Goal: Navigation & Orientation: Find specific page/section

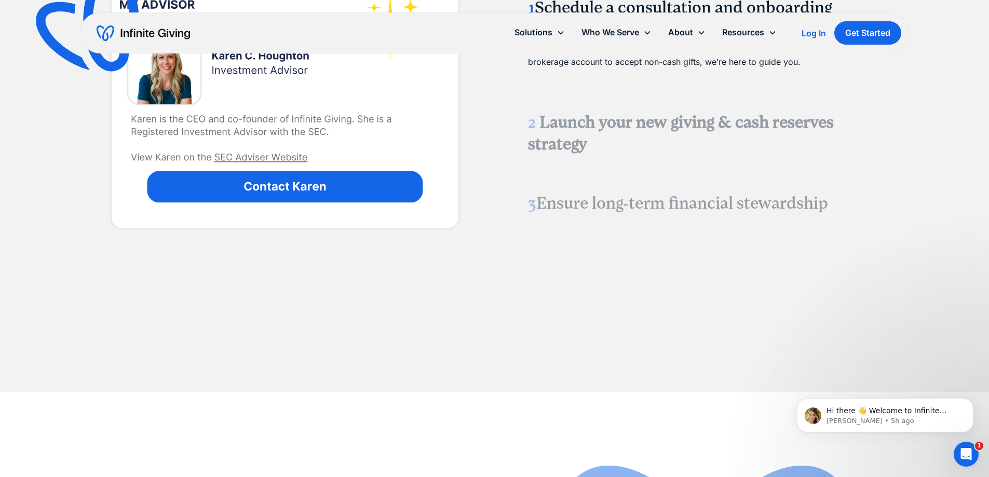
scroll to position [1454, 0]
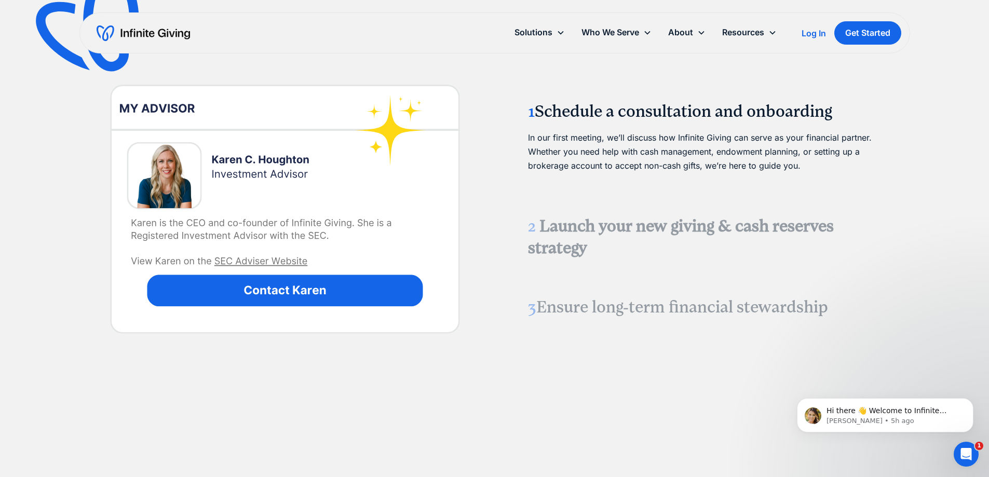
click at [258, 263] on img at bounding box center [285, 209] width 378 height 378
click at [256, 261] on img at bounding box center [285, 209] width 378 height 378
drag, startPoint x: 124, startPoint y: 251, endPoint x: 192, endPoint y: 261, distance: 68.7
click at [125, 251] on img at bounding box center [285, 209] width 378 height 378
click at [194, 261] on img at bounding box center [285, 209] width 378 height 378
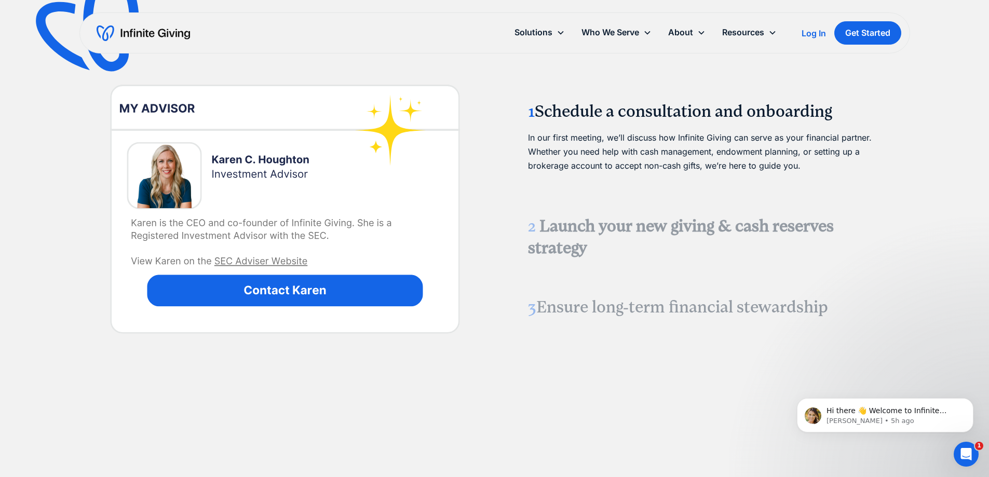
click at [275, 269] on img at bounding box center [285, 209] width 378 height 378
drag, startPoint x: 277, startPoint y: 269, endPoint x: 286, endPoint y: 269, distance: 8.8
click at [278, 269] on img at bounding box center [285, 209] width 378 height 378
click at [290, 269] on img at bounding box center [285, 209] width 378 height 378
click at [306, 292] on img at bounding box center [285, 209] width 378 height 378
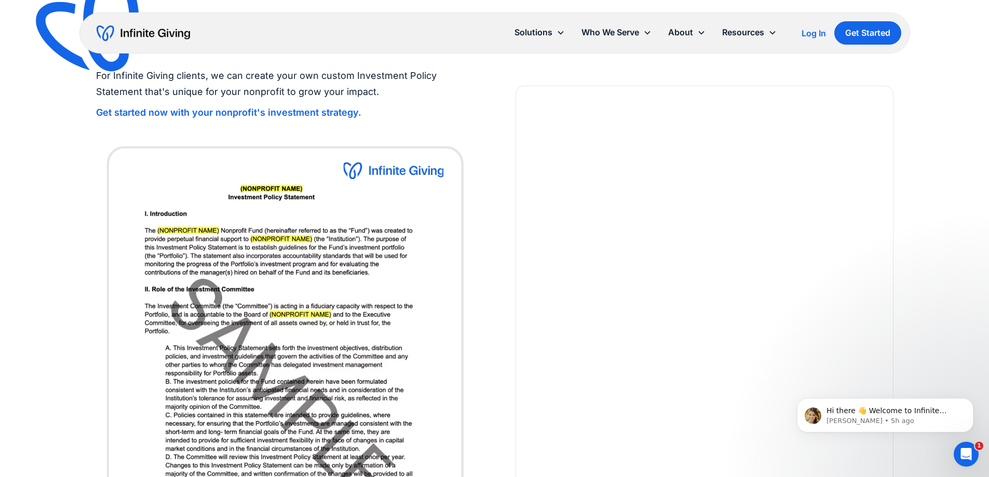
scroll to position [2752, 0]
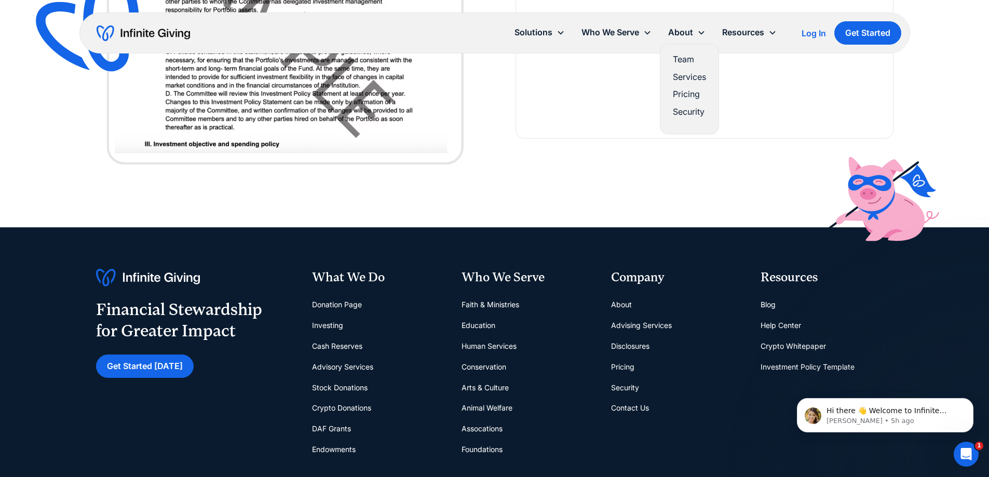
click at [681, 58] on link "Team" at bounding box center [689, 59] width 33 height 14
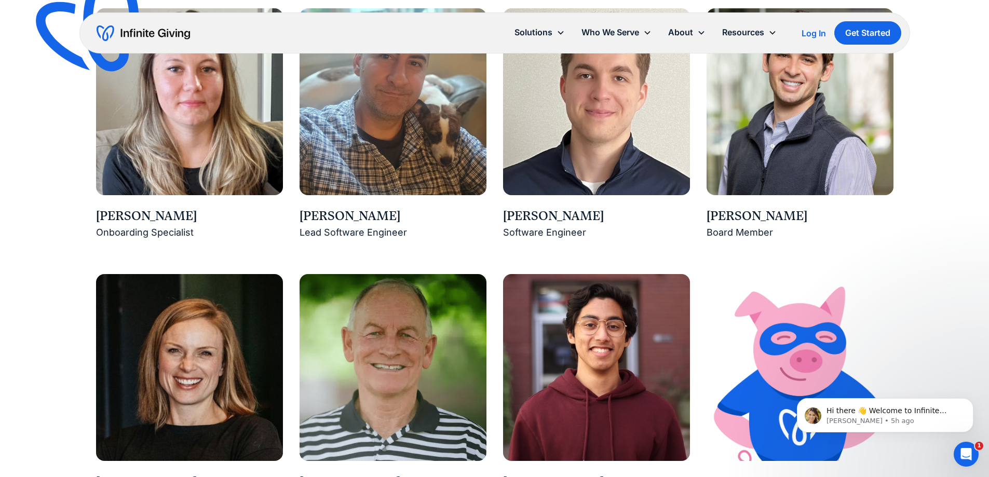
scroll to position [1558, 0]
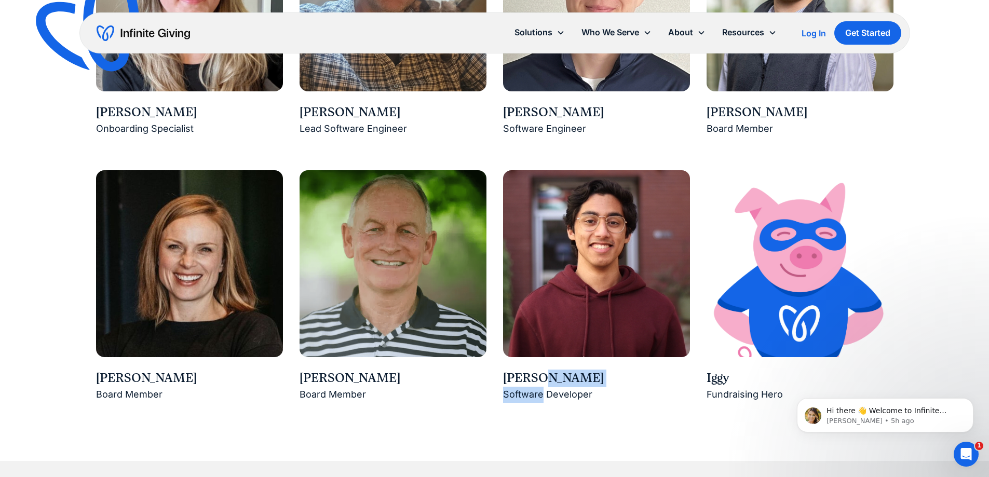
drag, startPoint x: 538, startPoint y: 376, endPoint x: 541, endPoint y: 389, distance: 13.3
click at [541, 389] on div "[PERSON_NAME] Software Developer" at bounding box center [596, 386] width 187 height 33
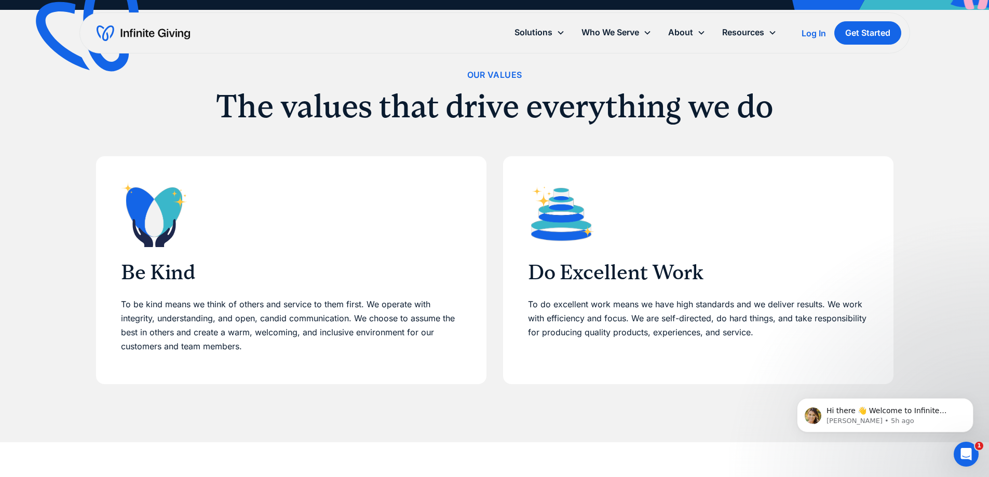
scroll to position [0, 0]
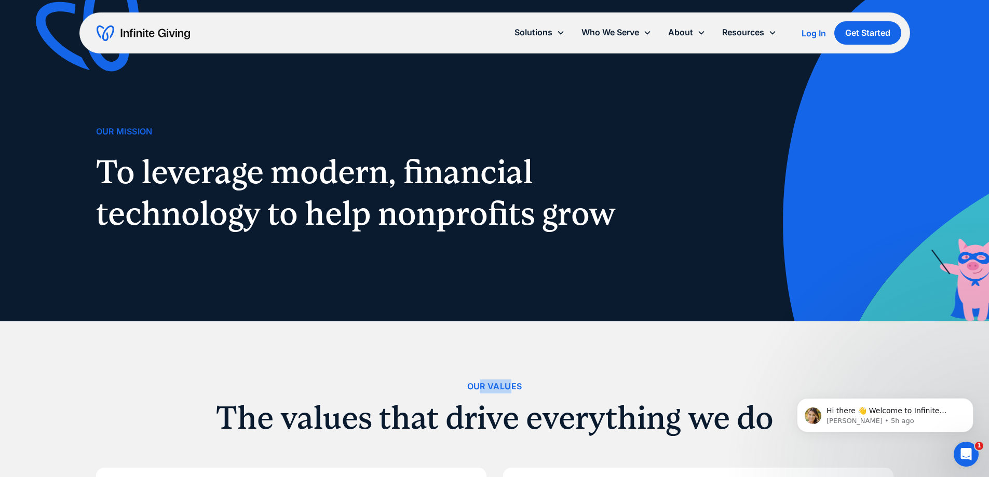
drag, startPoint x: 508, startPoint y: 388, endPoint x: 478, endPoint y: 386, distance: 30.2
click at [478, 386] on div "Our Values" at bounding box center [494, 387] width 55 height 14
